Goal: Download file/media

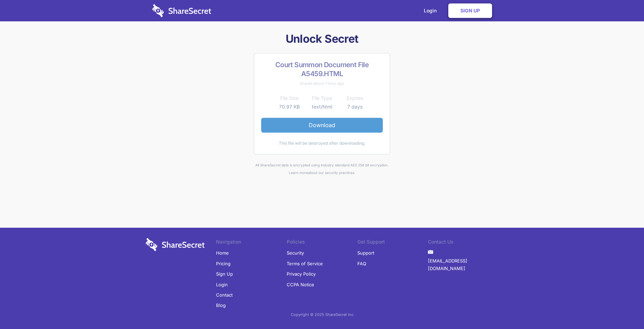
click at [310, 127] on link "Download" at bounding box center [322, 125] width 122 height 14
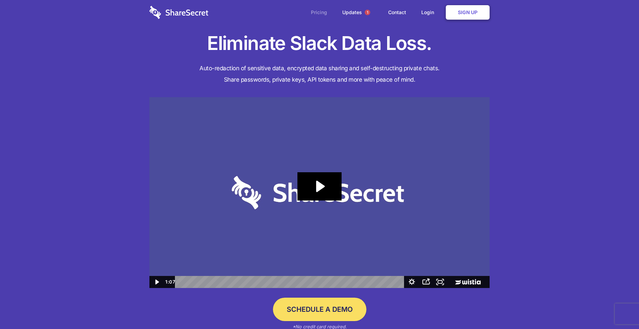
click at [319, 10] on link "Pricing" at bounding box center [319, 12] width 30 height 21
